Goal: Task Accomplishment & Management: Use online tool/utility

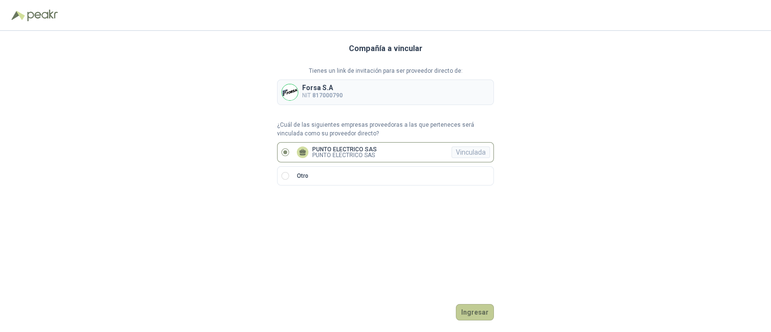
click at [472, 314] on button "Ingresar" at bounding box center [475, 312] width 38 height 16
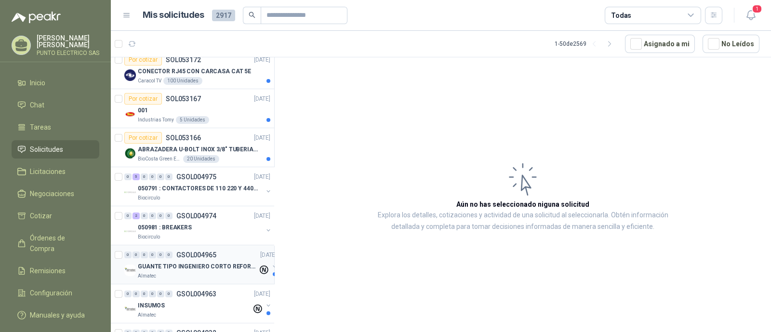
scroll to position [301, 0]
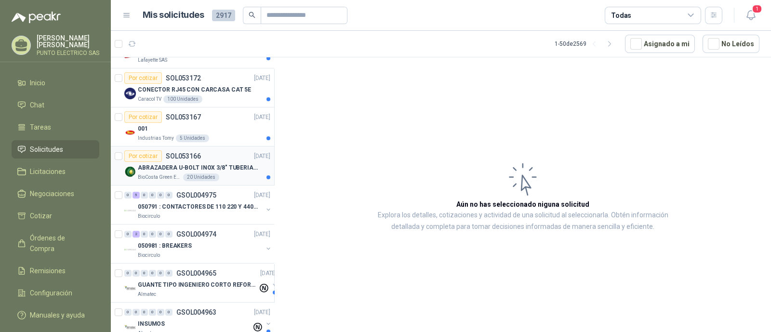
click at [236, 163] on p "ABRAZADERA U-BOLT INOX 3/8" TUBERIA 4"" at bounding box center [198, 167] width 120 height 9
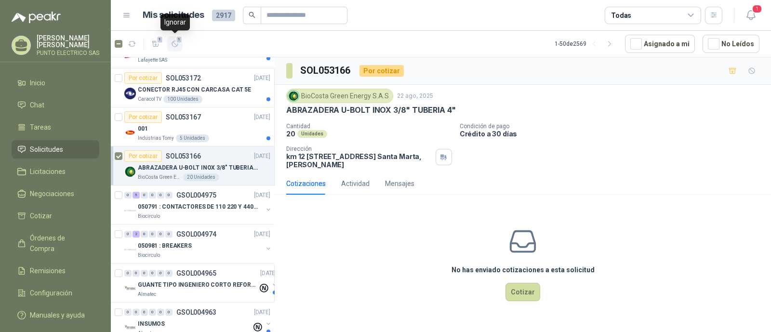
click at [177, 44] on icon "button" at bounding box center [175, 44] width 8 height 8
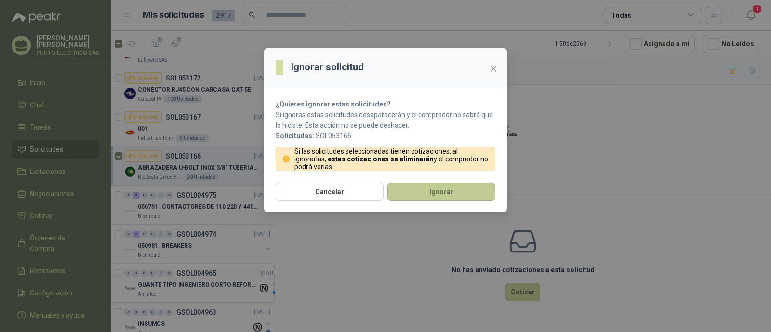
click at [428, 190] on button "Ignorar" at bounding box center [441, 192] width 108 height 18
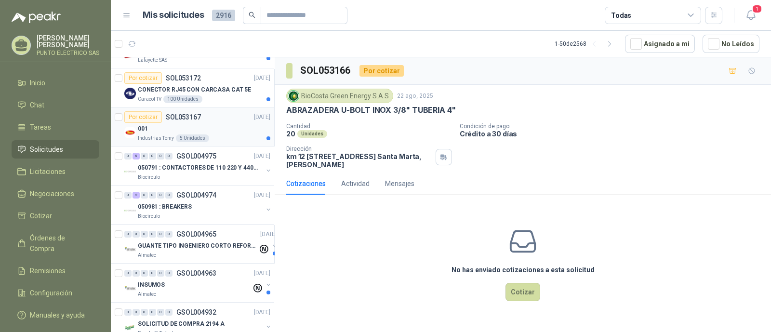
click at [218, 120] on div "Por cotizar SOL053167 [DATE]" at bounding box center [197, 117] width 146 height 12
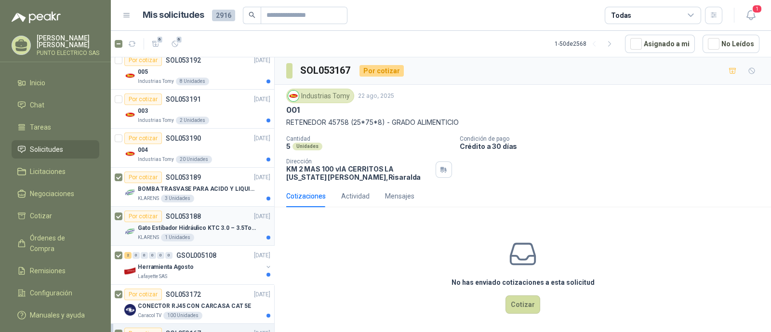
scroll to position [60, 0]
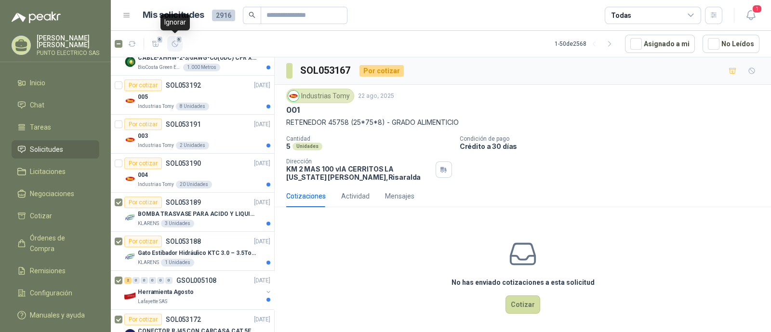
click at [176, 42] on span "6" at bounding box center [179, 40] width 7 height 8
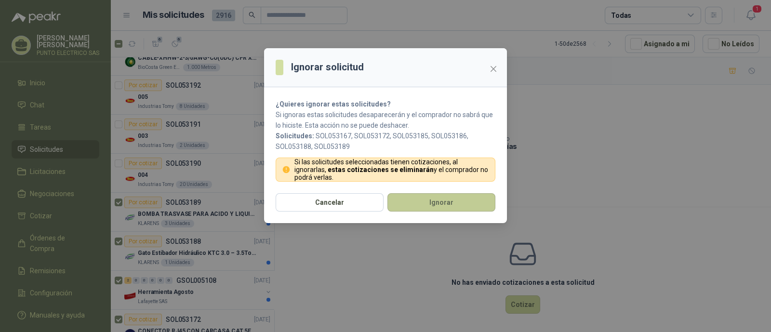
click at [448, 200] on button "Ignorar" at bounding box center [441, 202] width 108 height 18
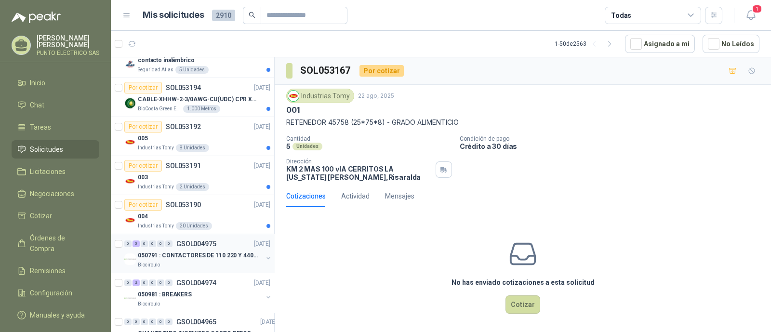
scroll to position [0, 0]
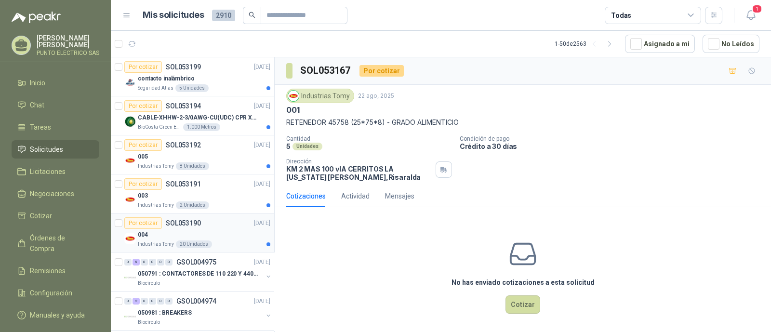
click at [218, 230] on div "004" at bounding box center [204, 235] width 132 height 12
click at [214, 190] on div "003" at bounding box center [204, 196] width 132 height 12
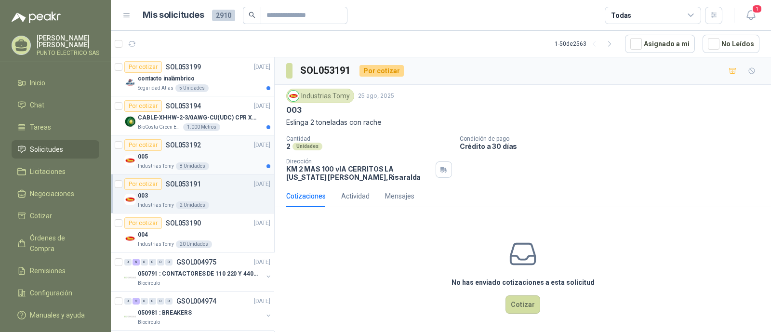
click at [220, 155] on div "005" at bounding box center [204, 157] width 132 height 12
click at [223, 188] on div "Por cotizar SOL053191 [DATE]" at bounding box center [197, 184] width 146 height 12
click at [174, 44] on icon "button" at bounding box center [175, 44] width 8 height 8
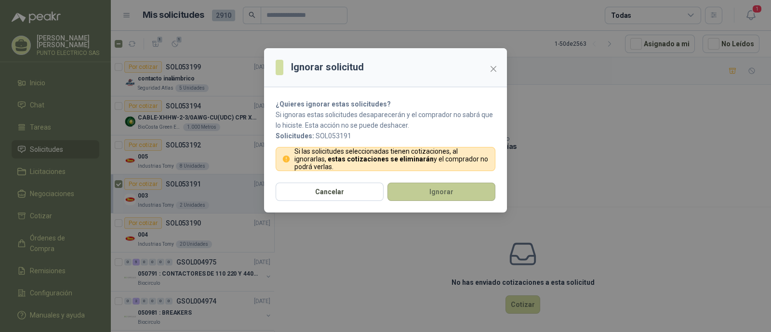
click at [442, 191] on button "Ignorar" at bounding box center [441, 192] width 108 height 18
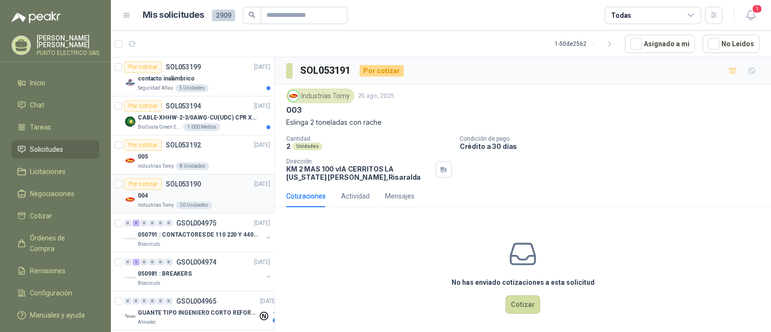
click at [217, 190] on div "004" at bounding box center [204, 196] width 132 height 12
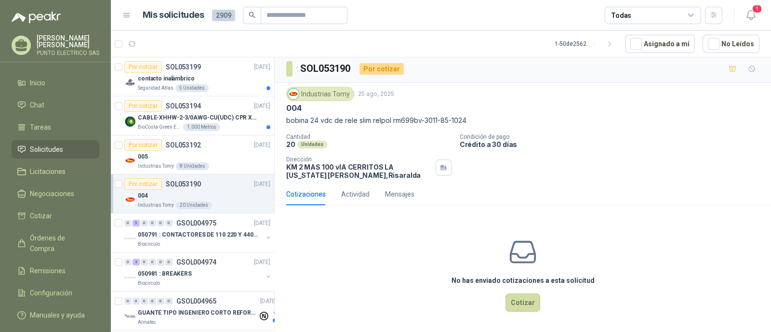
scroll to position [2, 0]
drag, startPoint x: 391, startPoint y: 120, endPoint x: 493, endPoint y: 120, distance: 102.6
click at [493, 120] on p "bobina 24 vdc de rele slim relpol rm699bv-3011-85-1024" at bounding box center [522, 120] width 473 height 11
copy p "rm699bv-3011-85-1024"
click at [519, 304] on button "Cotizar" at bounding box center [522, 302] width 35 height 18
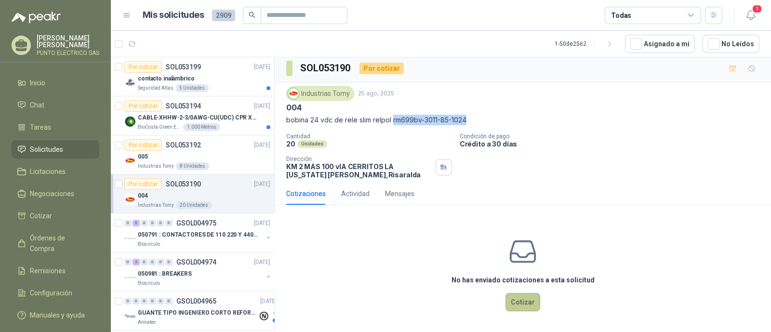
scroll to position [0, 0]
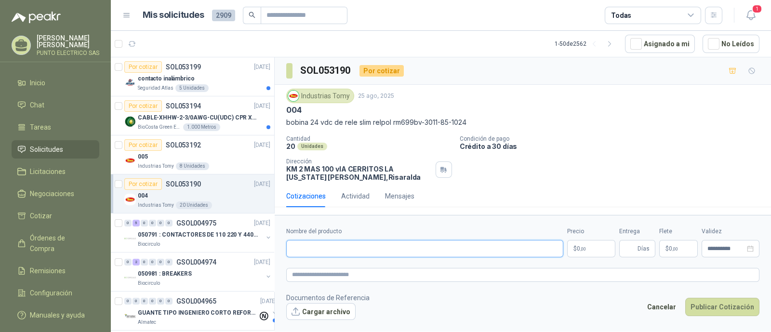
click at [352, 254] on input "Nombre del producto" at bounding box center [424, 248] width 277 height 17
click at [330, 247] on input "Nombre del producto" at bounding box center [424, 248] width 277 height 17
paste input "**********"
click at [378, 247] on input "**********" at bounding box center [424, 248] width 277 height 17
drag, startPoint x: 348, startPoint y: 249, endPoint x: 360, endPoint y: 268, distance: 22.3
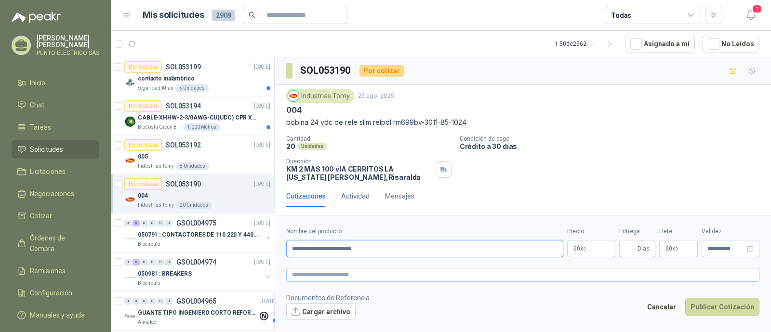
click at [350, 254] on input "**********" at bounding box center [424, 248] width 277 height 17
type input "**********"
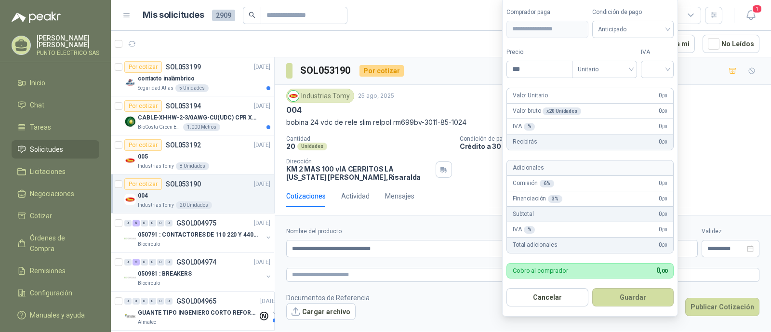
click at [580, 249] on body "[PERSON_NAME] PUNTO ELECTRICO SAS Inicio Chat Tareas Solicitudes Licitaciones N…" at bounding box center [385, 166] width 771 height 332
click at [531, 66] on input "***" at bounding box center [539, 69] width 65 height 16
click at [668, 26] on span "Anticipado" at bounding box center [633, 29] width 70 height 14
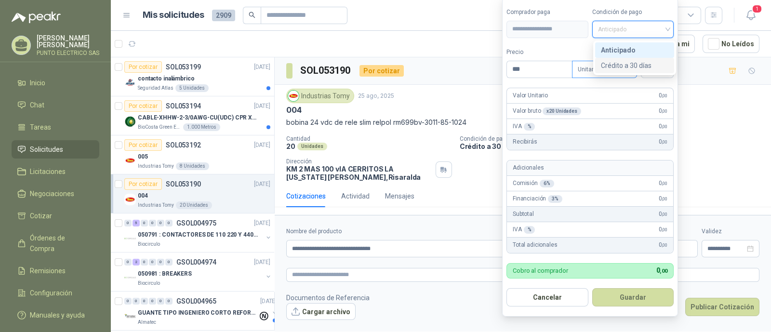
click at [633, 66] on div "Crédito a 30 días" at bounding box center [634, 65] width 67 height 11
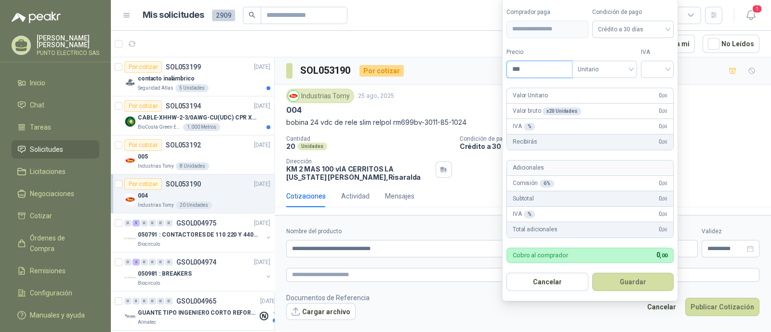
click at [546, 69] on input "***" at bounding box center [539, 69] width 65 height 16
click at [671, 71] on div at bounding box center [657, 69] width 33 height 17
type input "********"
click at [657, 88] on div "19%" at bounding box center [659, 90] width 18 height 11
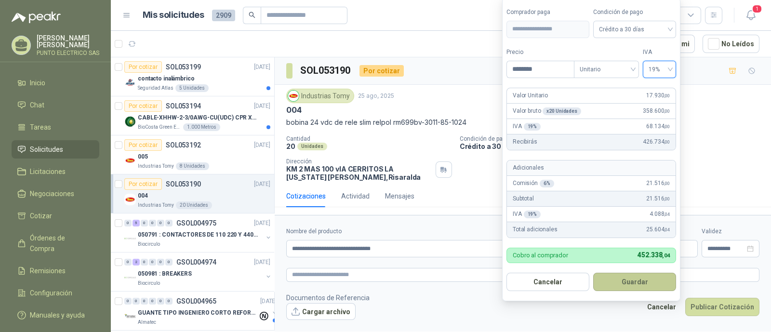
click at [629, 279] on button "Guardar" at bounding box center [634, 282] width 83 height 18
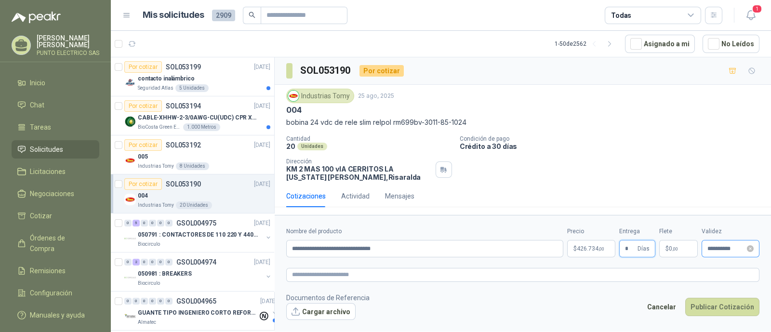
type input "*"
click at [729, 249] on input "**********" at bounding box center [726, 249] width 38 height 6
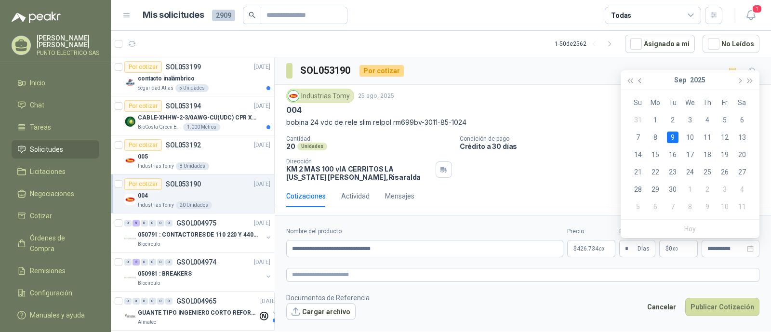
click at [640, 80] on span "button" at bounding box center [640, 81] width 5 height 5
type input "**********"
click at [654, 209] on div "1" at bounding box center [655, 207] width 12 height 12
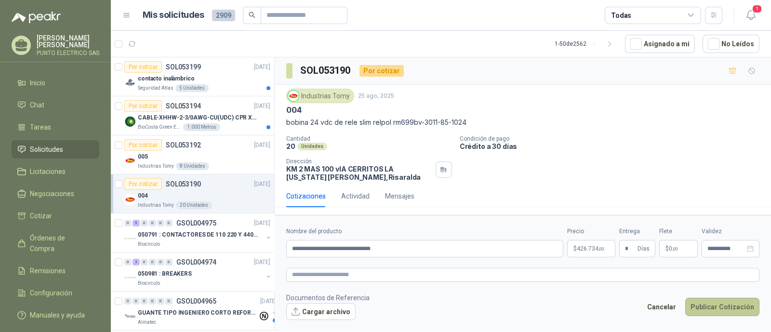
click at [721, 305] on button "Publicar Cotización" at bounding box center [722, 307] width 74 height 18
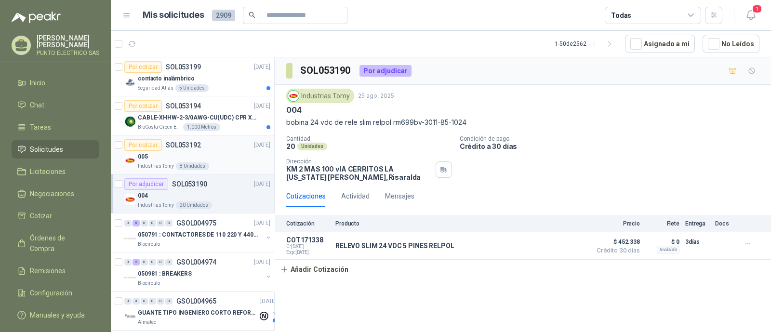
click at [231, 159] on div "005" at bounding box center [204, 157] width 132 height 12
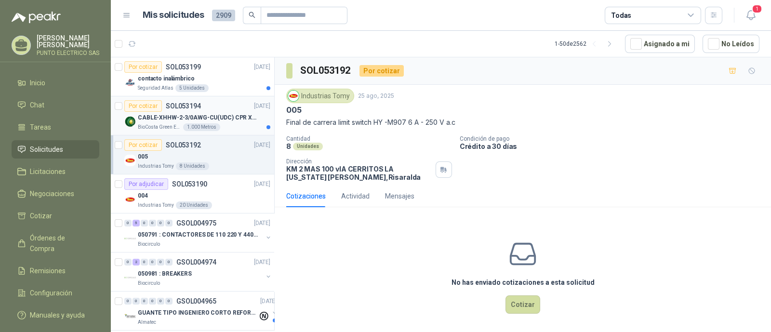
click at [235, 114] on p "CABLE-XHHW-2-3/0AWG-CU(UDC) CPR XLPE FR" at bounding box center [198, 117] width 120 height 9
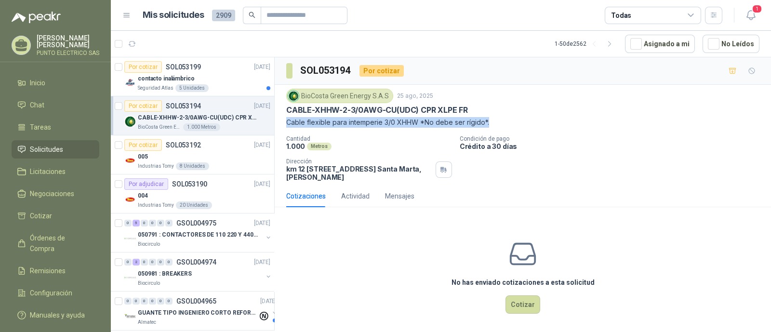
drag, startPoint x: 287, startPoint y: 120, endPoint x: 492, endPoint y: 124, distance: 205.2
click at [492, 124] on p "Cable flexible para intemperie 3/0 XHHW *No debe ser rígido*." at bounding box center [522, 122] width 473 height 11
click at [419, 138] on p "Cantidad" at bounding box center [369, 138] width 166 height 7
click at [231, 74] on div "contacto inalámbrico" at bounding box center [204, 79] width 132 height 12
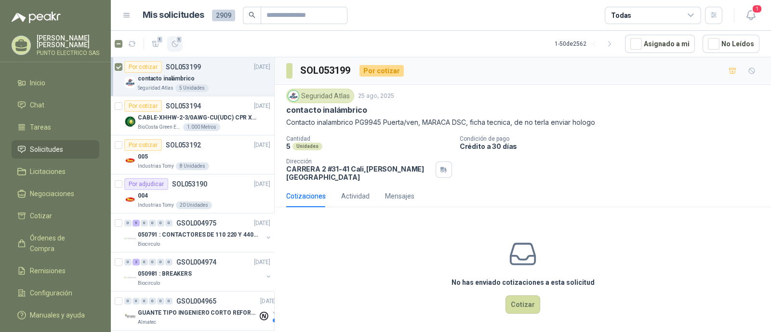
click at [177, 42] on span "1" at bounding box center [179, 40] width 7 height 8
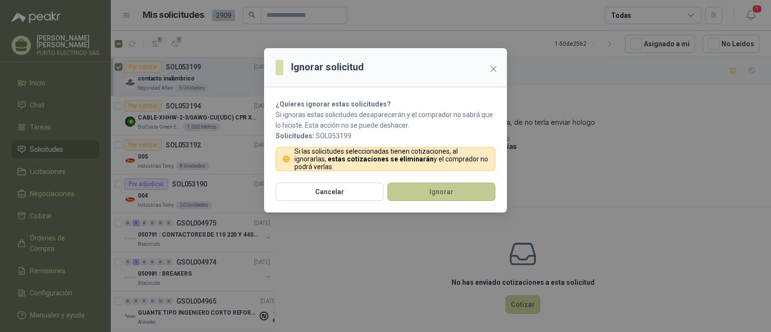
click at [457, 190] on button "Ignorar" at bounding box center [441, 192] width 108 height 18
